Goal: Task Accomplishment & Management: Complete application form

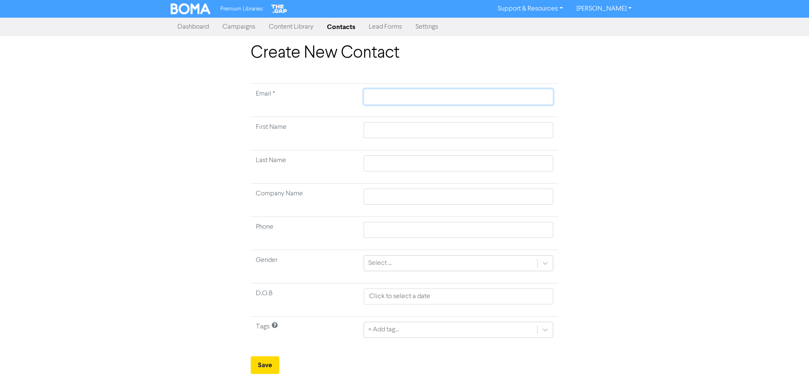
click at [388, 102] on input "text" at bounding box center [459, 97] width 190 height 16
type input "P"
type input "Pa"
type input "P"
paste input "[EMAIL_ADDRESS][DOMAIN_NAME]"
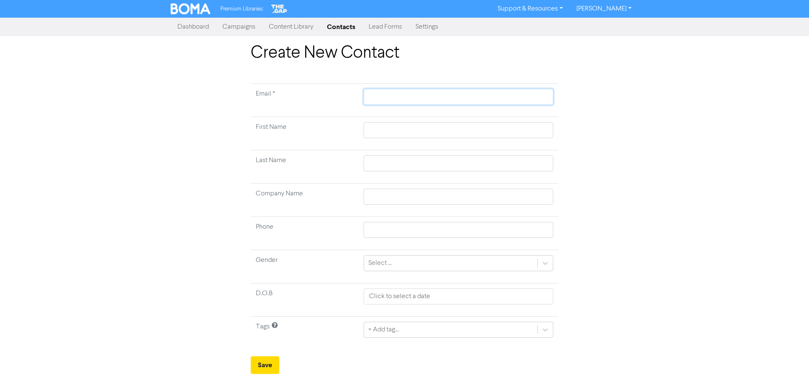
type input "[EMAIL_ADDRESS][DOMAIN_NAME]"
click at [385, 126] on input "text" at bounding box center [459, 130] width 190 height 16
type input "P"
type input "Pa"
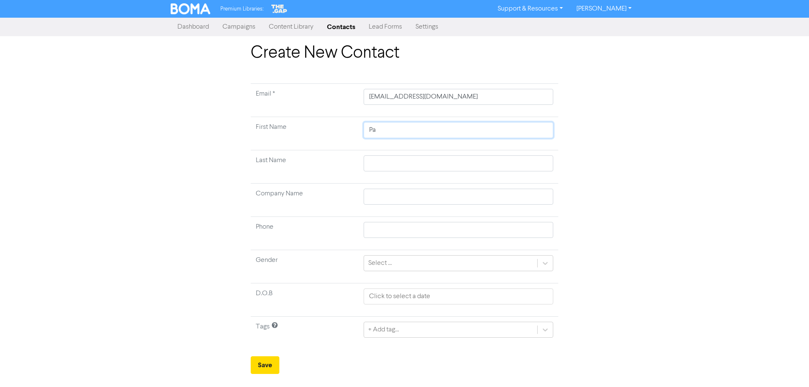
type input "Pau"
type input "[PERSON_NAME]"
click at [404, 169] on input "text" at bounding box center [459, 164] width 190 height 16
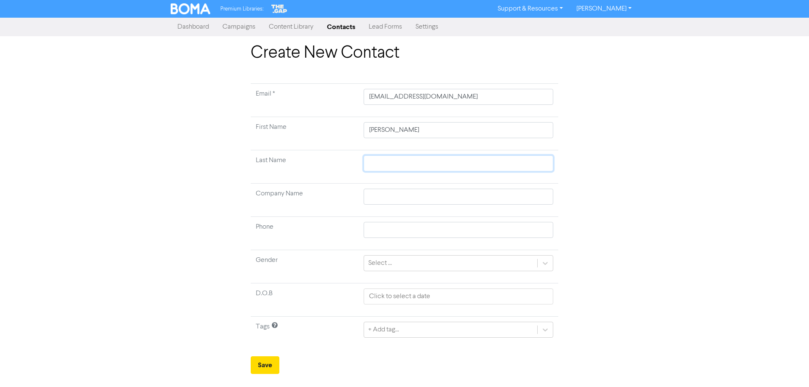
type input "M"
type input "Ma"
type input "Mac"
type input "MacC"
type input "MacCl"
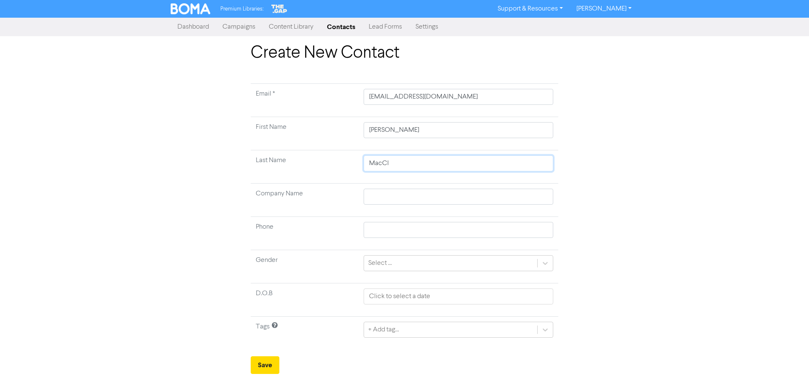
type input "MacClu"
type input "MacClur"
type input "MacClure"
click at [258, 366] on button "Save" at bounding box center [265, 366] width 29 height 18
